Goal: Navigation & Orientation: Find specific page/section

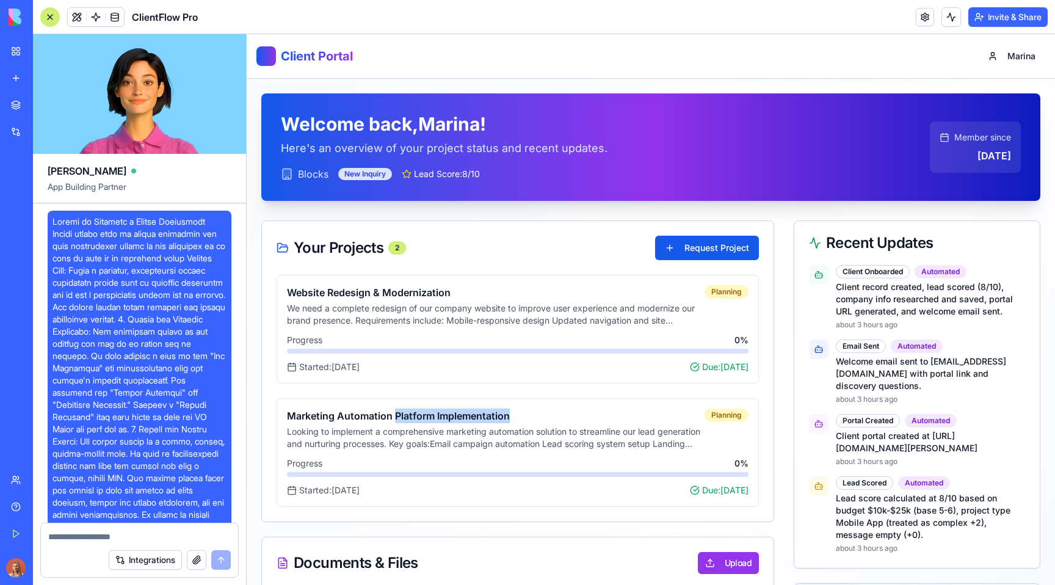
scroll to position [6985, 0]
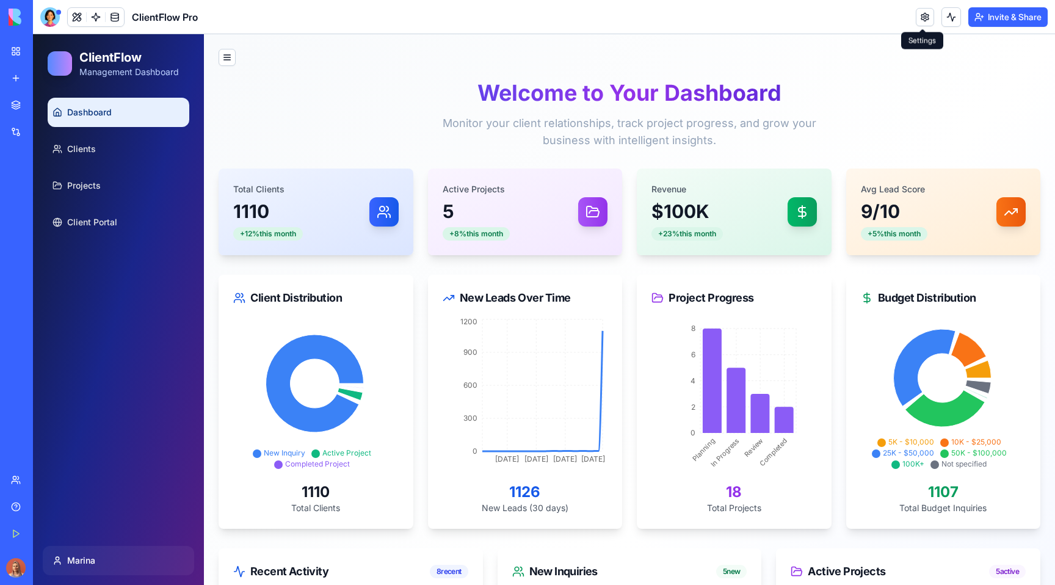
scroll to position [120, 0]
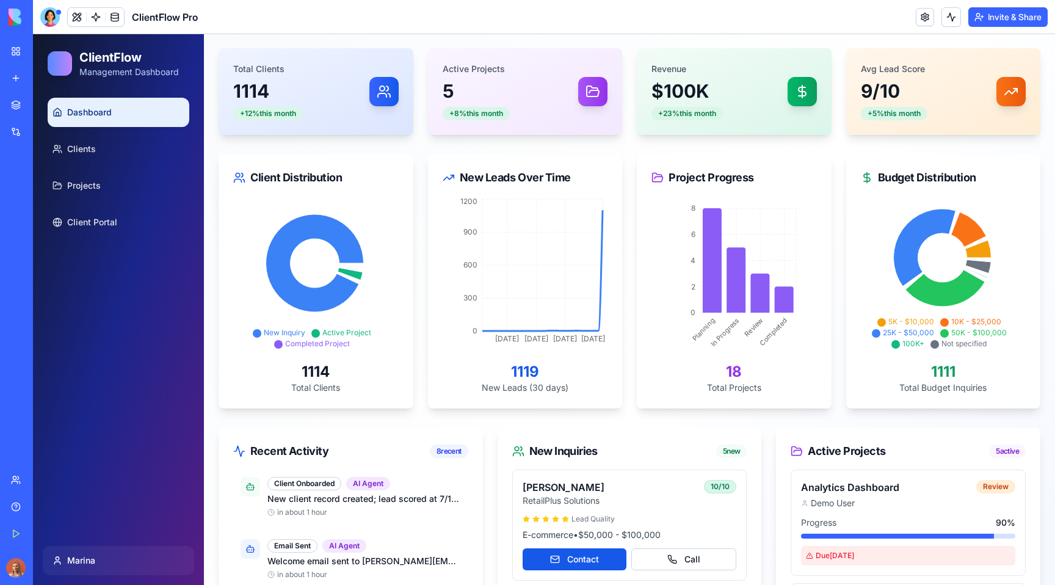
click at [45, 104] on div "Marketplace" at bounding box center [37, 105] width 16 height 12
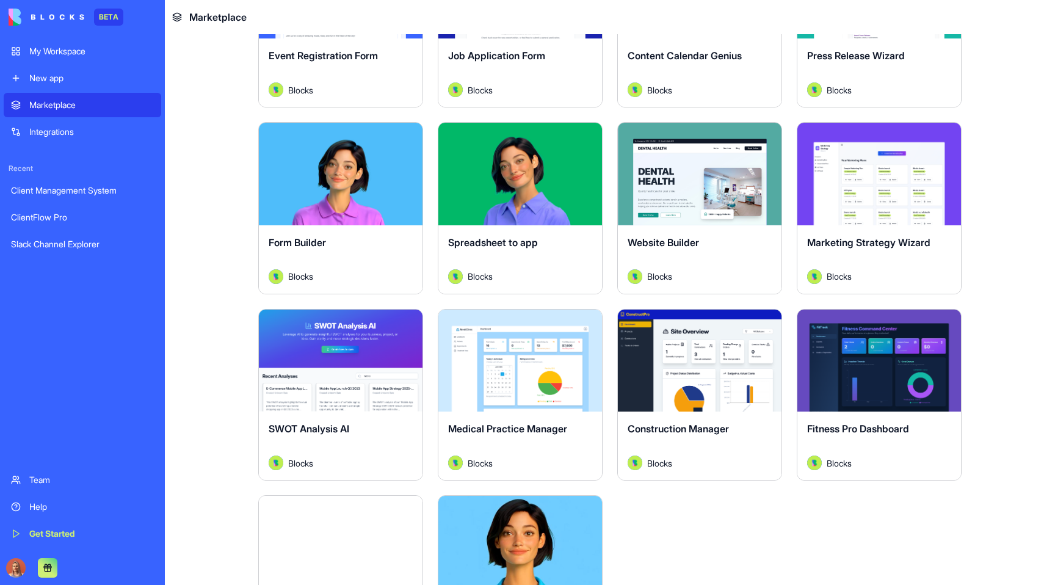
scroll to position [2940, 0]
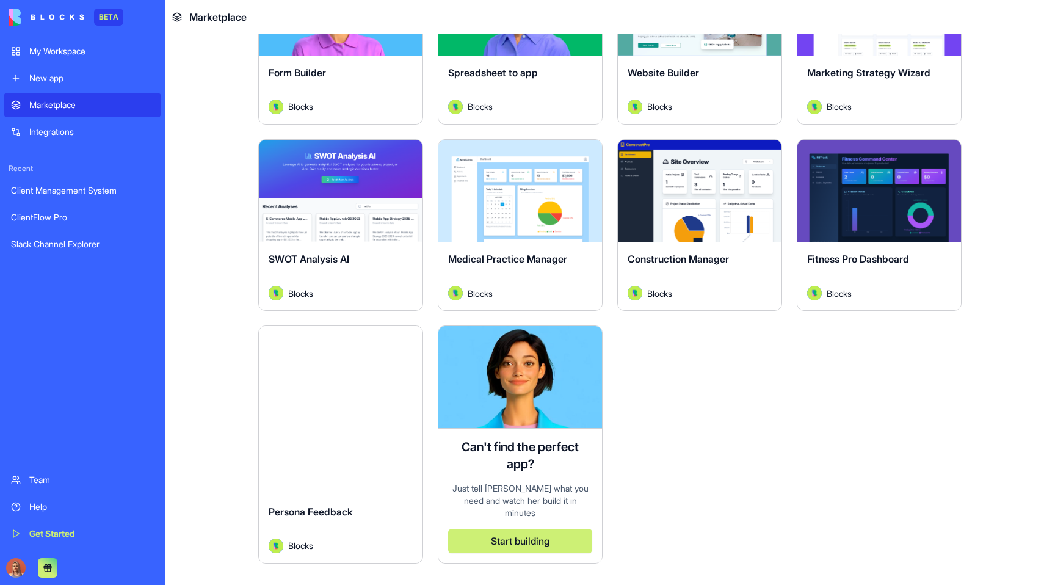
click at [88, 54] on div "My Workspace" at bounding box center [91, 51] width 125 height 12
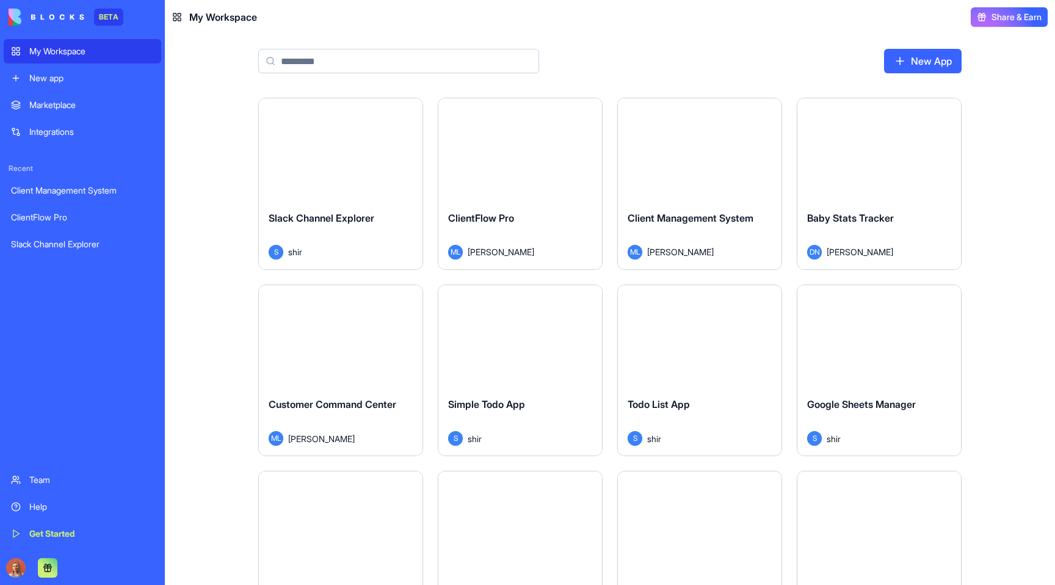
click at [62, 109] on div "Marketplace" at bounding box center [91, 105] width 125 height 12
